Goal: Task Accomplishment & Management: Use online tool/utility

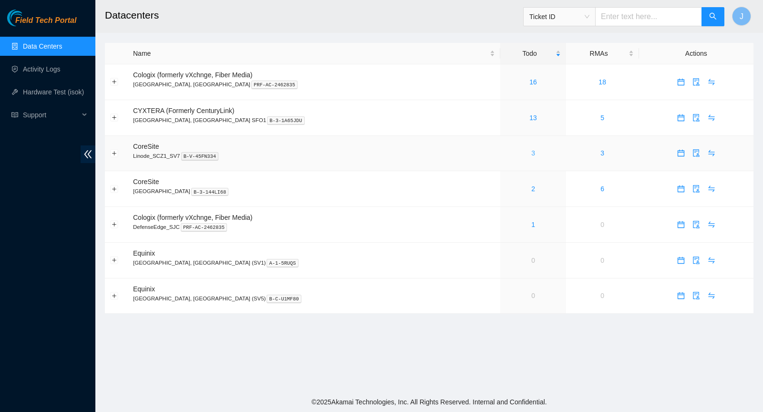
click at [531, 152] on link "3" at bounding box center [533, 153] width 4 height 8
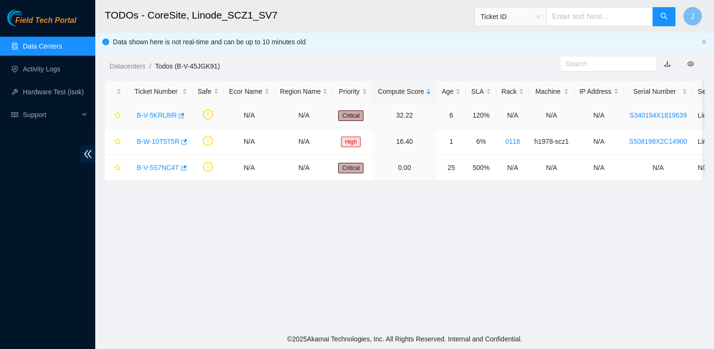
click at [138, 115] on link "B-V-5KRL8IR" at bounding box center [157, 116] width 40 height 8
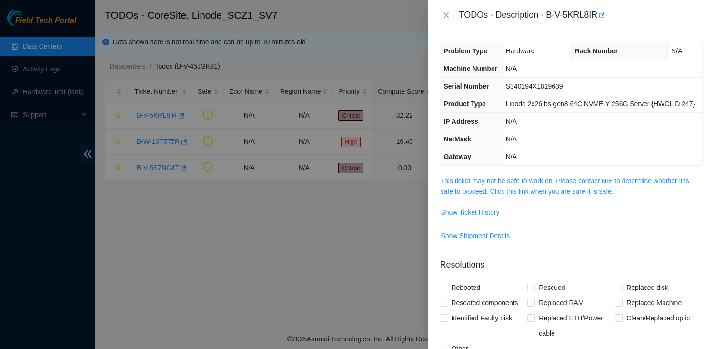
click at [550, 19] on div "TODOs - Description - B-V-5KRL8IR" at bounding box center [581, 15] width 244 height 15
click at [599, 14] on div "TODOs - Description - B-V-5KRL8IR" at bounding box center [581, 15] width 244 height 15
copy div "B-V-5KRL8IR"
click at [488, 195] on link "This ticket may not be safe to work on. Please contact NIE to determine whether…" at bounding box center [564, 186] width 249 height 18
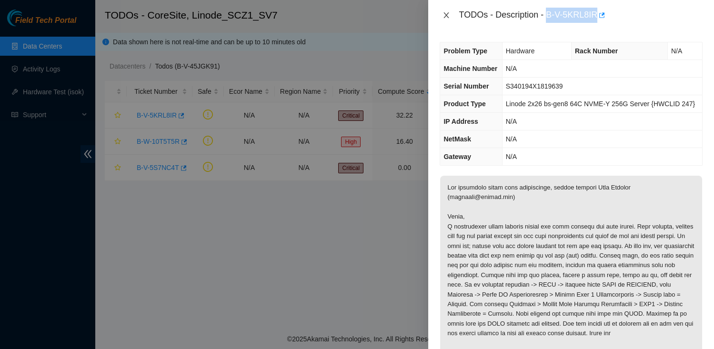
click at [446, 18] on icon "close" at bounding box center [447, 15] width 8 height 8
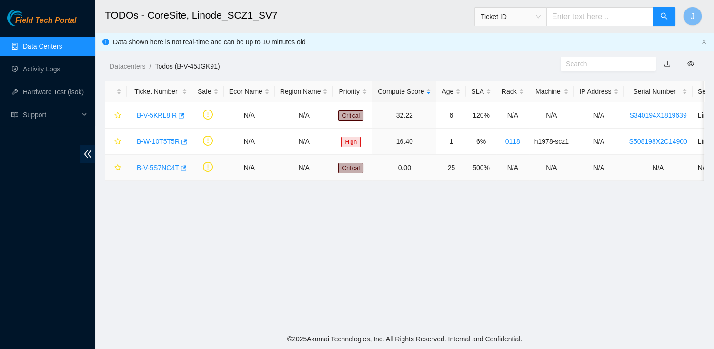
click at [153, 168] on link "B-V-5S7NC4T" at bounding box center [158, 168] width 42 height 8
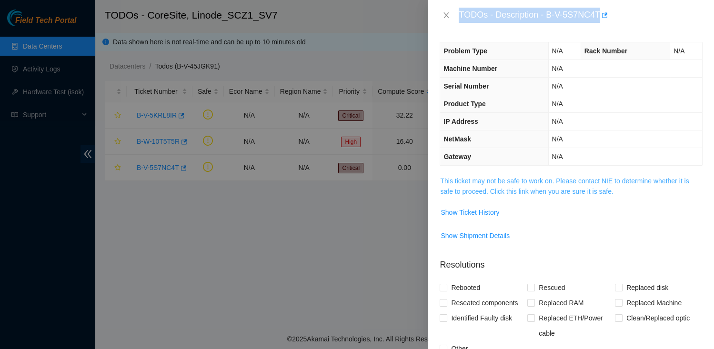
click at [483, 177] on link "This ticket may not be safe to work on. Please contact NIE to determine whether…" at bounding box center [564, 186] width 249 height 18
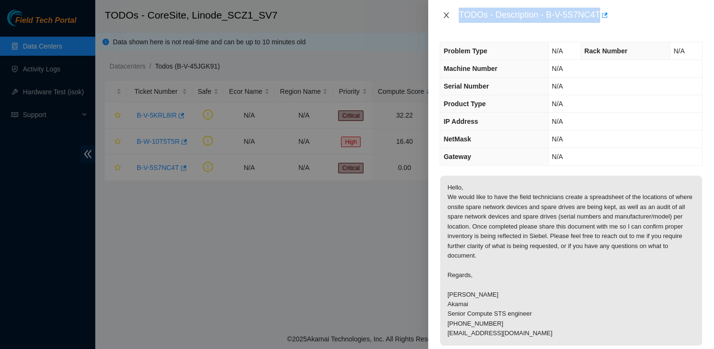
click at [446, 16] on icon "close" at bounding box center [446, 15] width 5 height 6
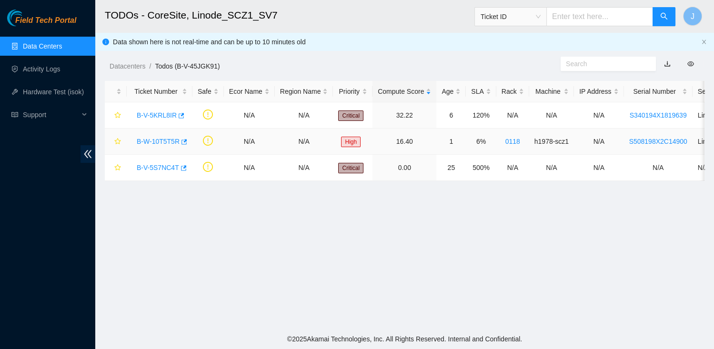
click at [163, 145] on div "B-W-10T5T5R" at bounding box center [159, 141] width 55 height 15
click at [163, 143] on link "B-W-10T5T5R" at bounding box center [158, 142] width 43 height 8
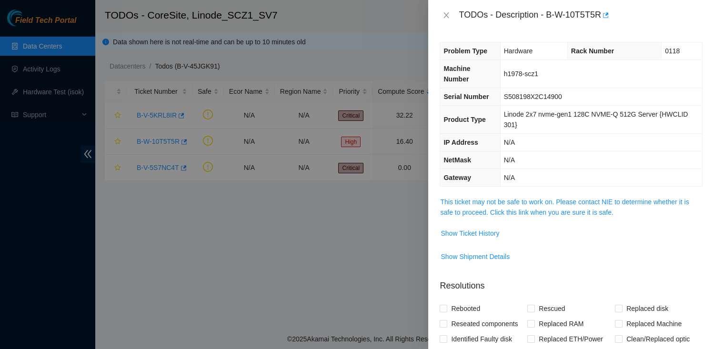
click at [550, 14] on div "TODOs - Description - B-W-10T5T5R" at bounding box center [581, 15] width 244 height 15
click at [604, 12] on div "TODOs - Description - B-W-10T5T5R" at bounding box center [581, 15] width 244 height 15
copy div "B-W-10T5T5R"
click at [446, 16] on icon "close" at bounding box center [446, 15] width 5 height 6
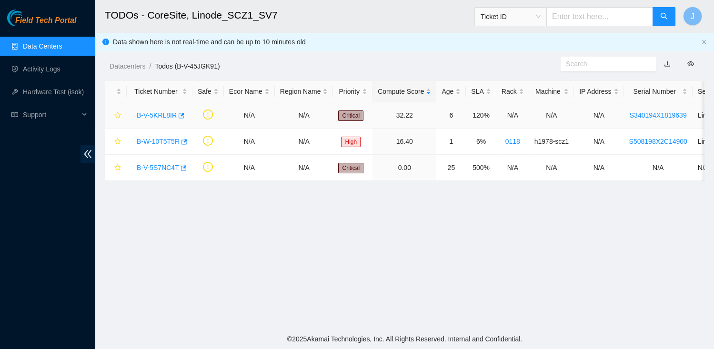
click at [149, 117] on link "B-V-5KRL8IR" at bounding box center [157, 116] width 40 height 8
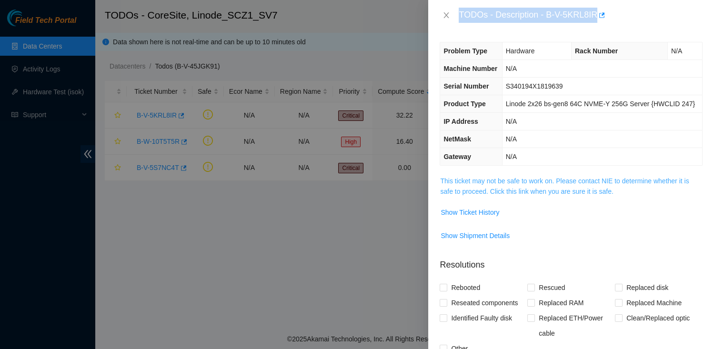
click at [512, 195] on link "This ticket may not be safe to work on. Please contact NIE to determine whether…" at bounding box center [564, 186] width 249 height 18
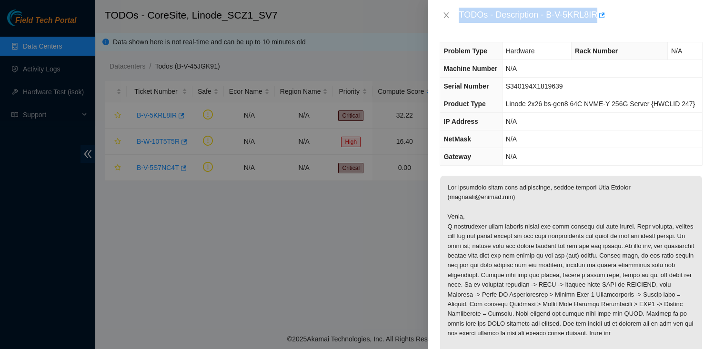
click at [550, 15] on div "TODOs - Description - B-V-5KRL8IR" at bounding box center [581, 15] width 244 height 15
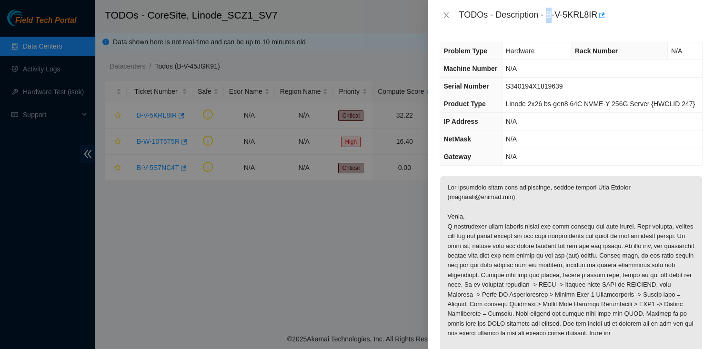
click at [550, 15] on div "TODOs - Description - B-V-5KRL8IR" at bounding box center [581, 15] width 244 height 15
click at [599, 17] on div "TODOs - Description - B-V-5KRL8IR" at bounding box center [581, 15] width 244 height 15
